Goal: Task Accomplishment & Management: Use online tool/utility

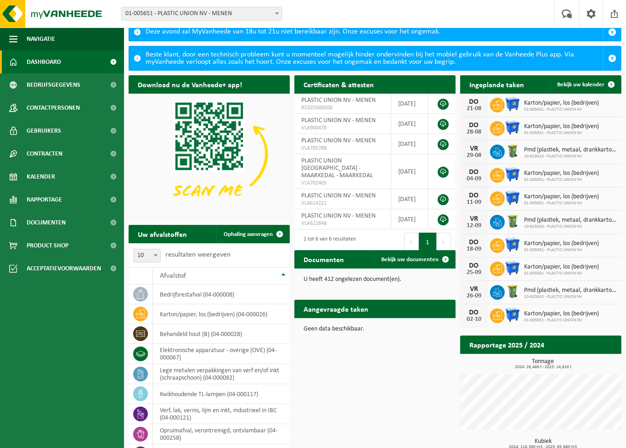
scroll to position [102, 0]
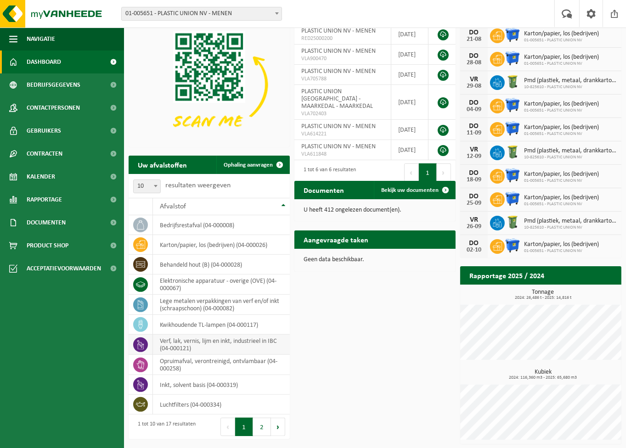
click at [220, 347] on td "verf, lak, vernis, lijm en inkt, industrieel in IBC (04-000121)" at bounding box center [221, 345] width 137 height 20
click at [201, 340] on td "verf, lak, vernis, lijm en inkt, industrieel in IBC (04-000121)" at bounding box center [221, 345] width 137 height 20
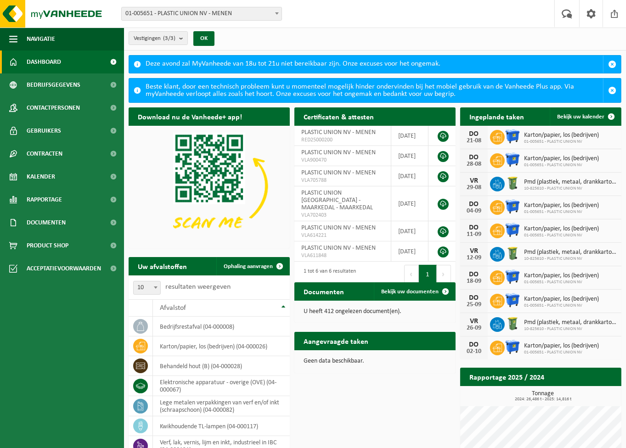
scroll to position [0, 0]
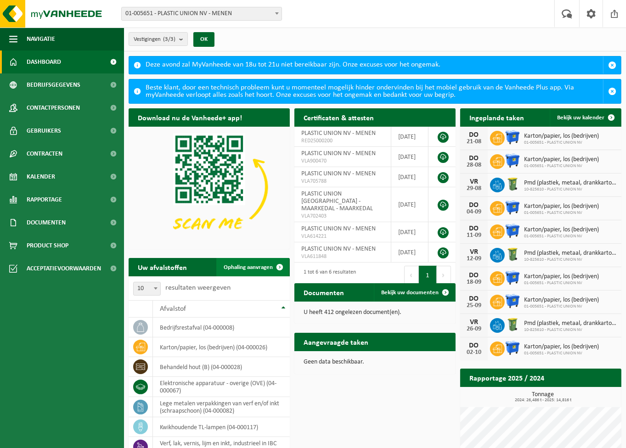
click at [259, 266] on span "Ophaling aanvragen" at bounding box center [248, 268] width 49 height 6
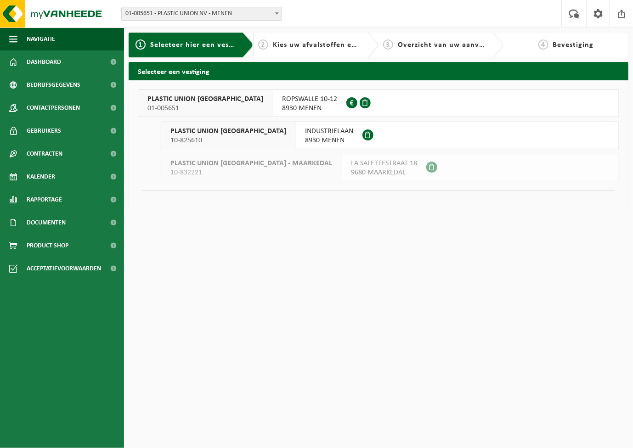
click at [386, 110] on button "PLASTIC UNION NV 01-005651 ROPSWALLE 10-12 8930 MENEN 0413.705.790" at bounding box center [378, 104] width 481 height 28
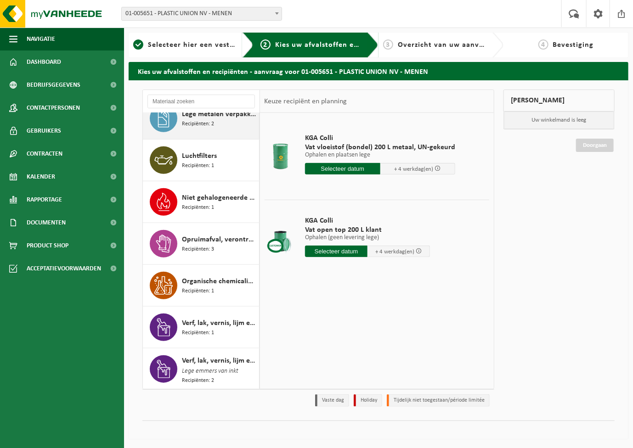
scroll to position [309, 0]
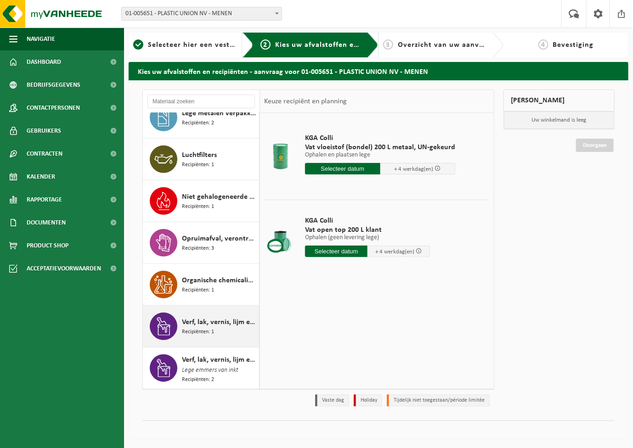
click at [211, 323] on span "Verf, lak, vernis, lijm en inkt, industrieel in IBC" at bounding box center [219, 322] width 75 height 11
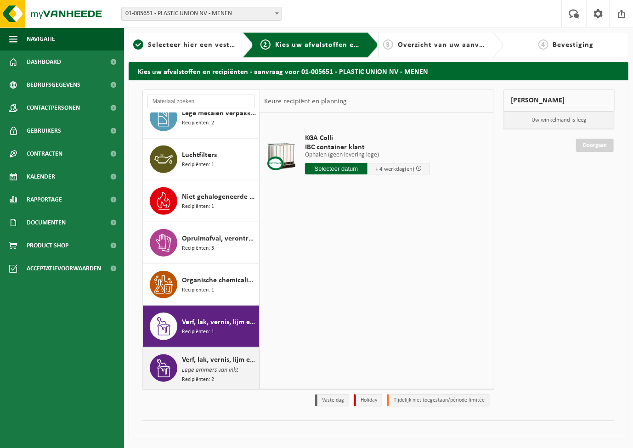
click at [200, 366] on span "Lege emmers van inkt" at bounding box center [210, 371] width 56 height 10
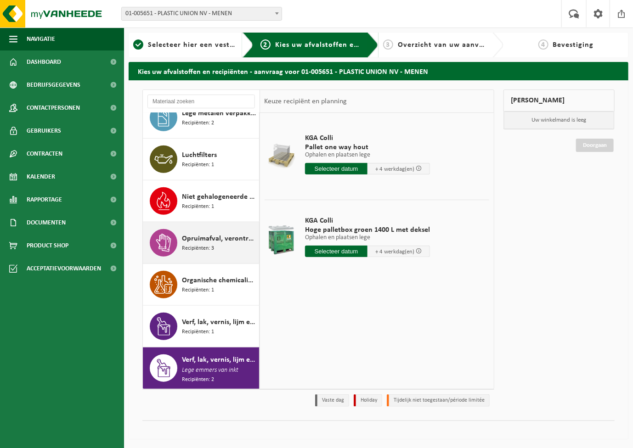
click at [209, 227] on div "Opruimafval, verontreinigd, ontvlambaar Recipiënten: 3" at bounding box center [201, 242] width 117 height 41
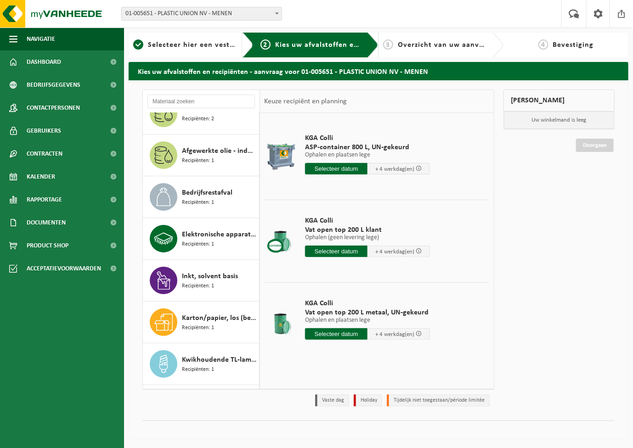
scroll to position [0, 0]
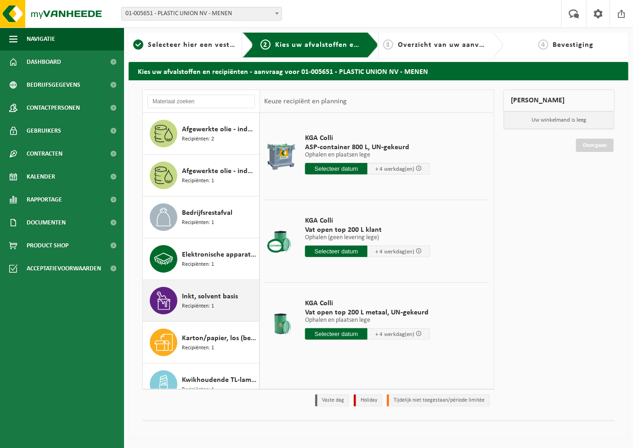
click at [199, 300] on span "Inkt, solvent basis" at bounding box center [210, 296] width 56 height 11
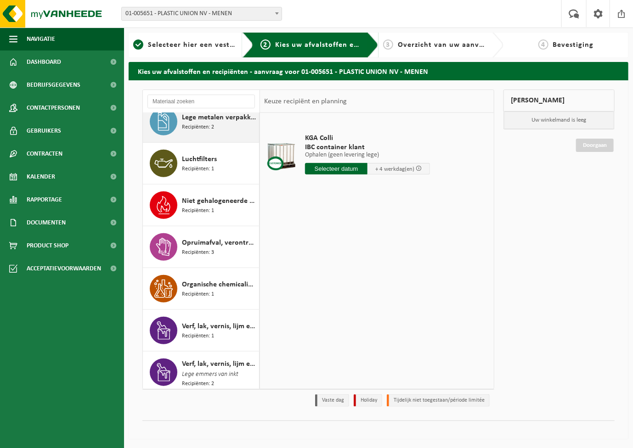
scroll to position [309, 0]
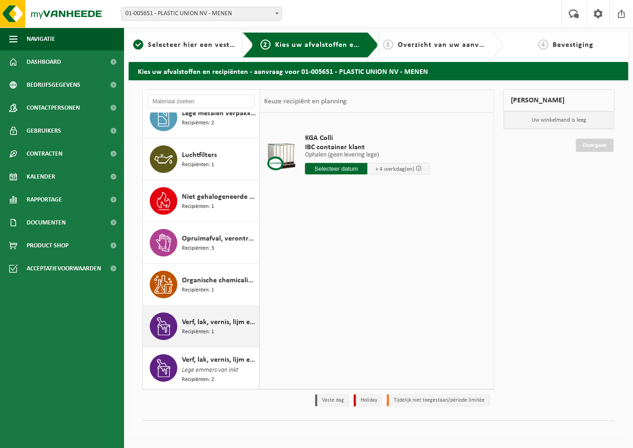
click at [209, 321] on span "Verf, lak, vernis, lijm en inkt, industrieel in IBC" at bounding box center [219, 322] width 75 height 11
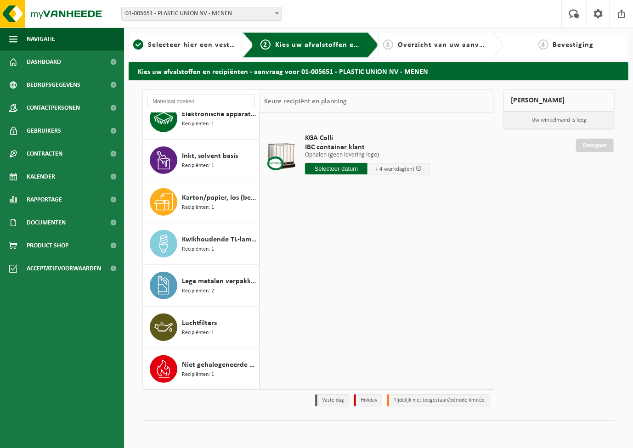
scroll to position [125, 0]
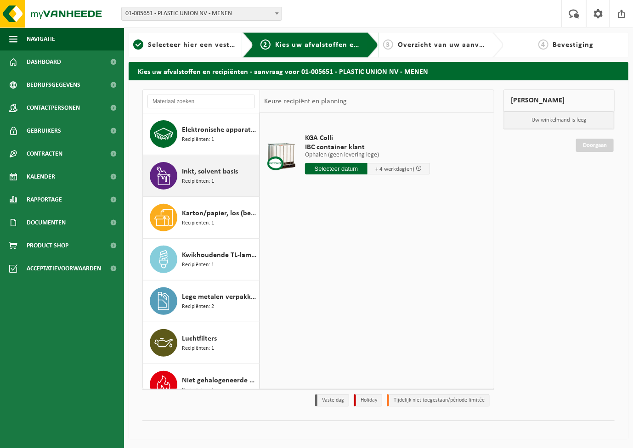
click at [219, 168] on span "Inkt, solvent basis" at bounding box center [210, 171] width 56 height 11
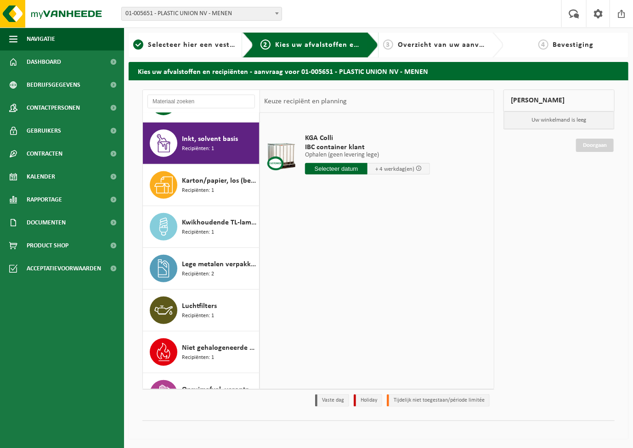
scroll to position [167, 0]
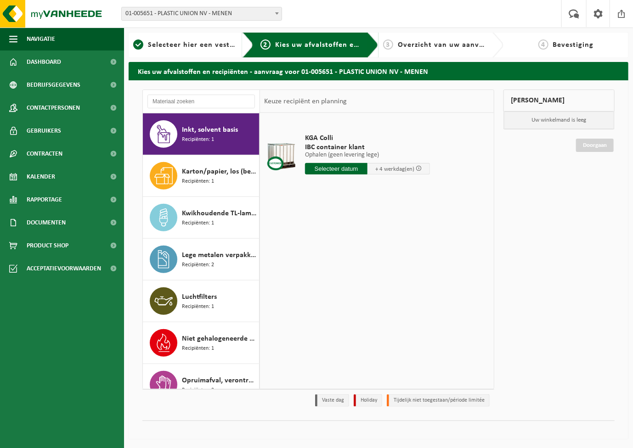
click at [339, 170] on input "text" at bounding box center [336, 168] width 62 height 11
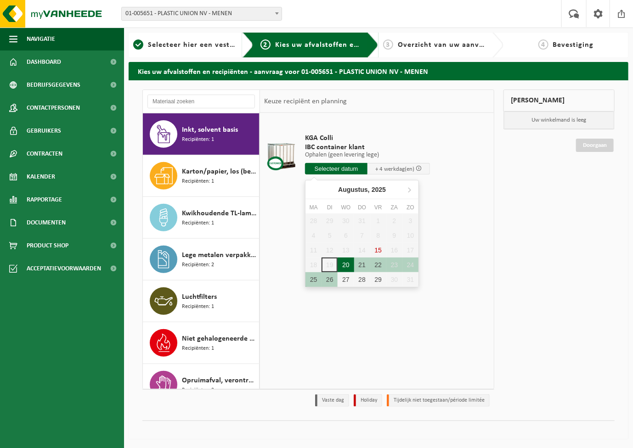
click at [347, 265] on div "20" at bounding box center [346, 265] width 16 height 15
type input "Van 2025-08-20"
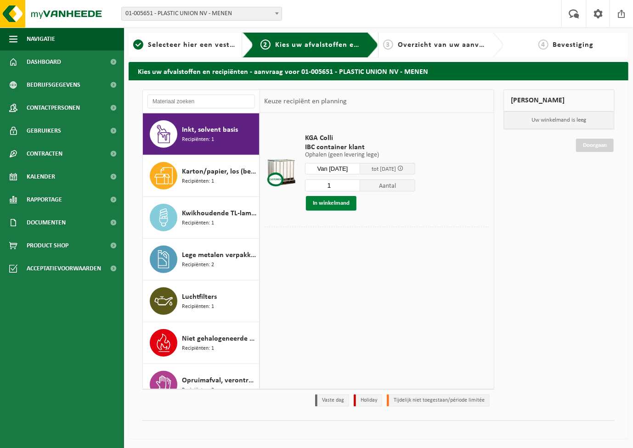
click at [333, 205] on button "In winkelmand" at bounding box center [331, 203] width 51 height 15
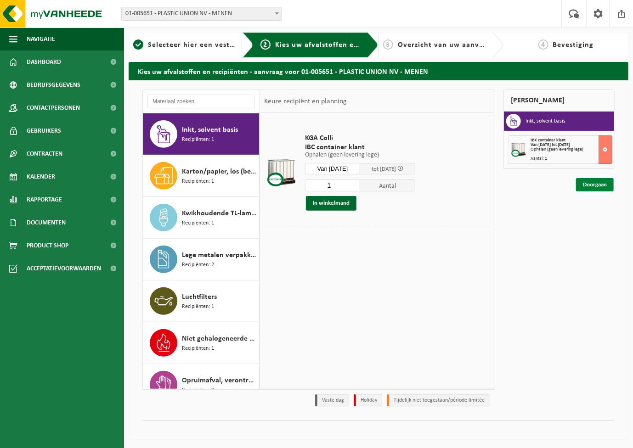
click at [596, 182] on link "Doorgaan" at bounding box center [595, 184] width 38 height 13
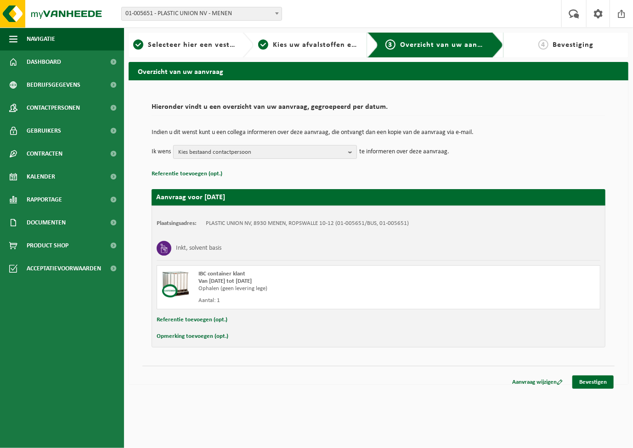
click at [355, 149] on b "button" at bounding box center [352, 152] width 8 height 13
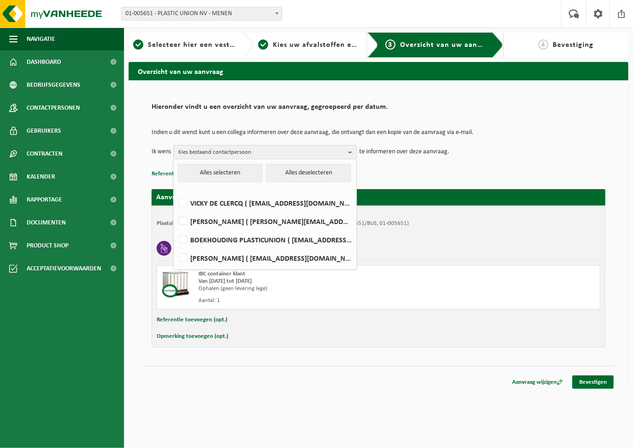
click at [355, 149] on b "button" at bounding box center [352, 152] width 8 height 13
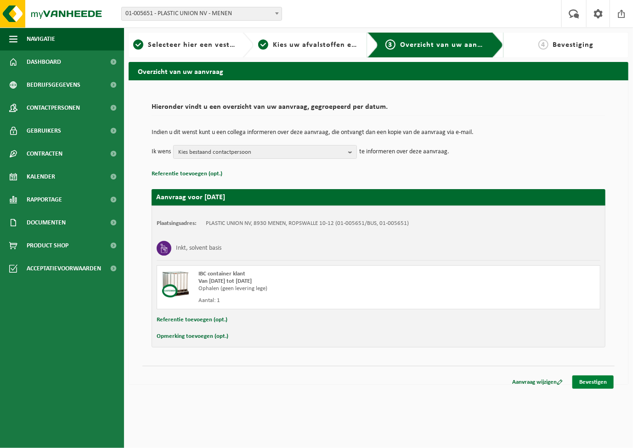
click at [601, 383] on link "Bevestigen" at bounding box center [592, 382] width 41 height 13
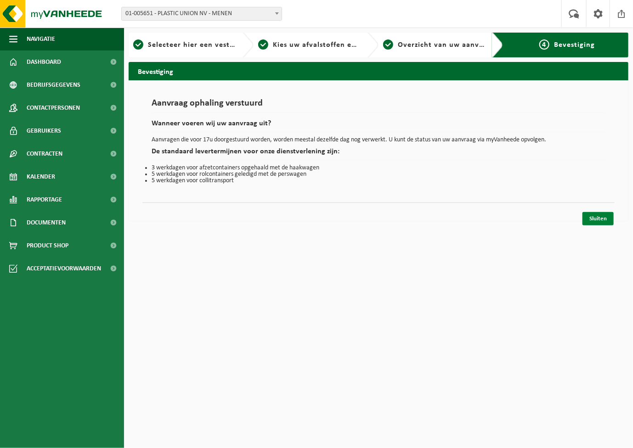
click at [600, 213] on link "Sluiten" at bounding box center [597, 218] width 31 height 13
